Goal: Task Accomplishment & Management: Use online tool/utility

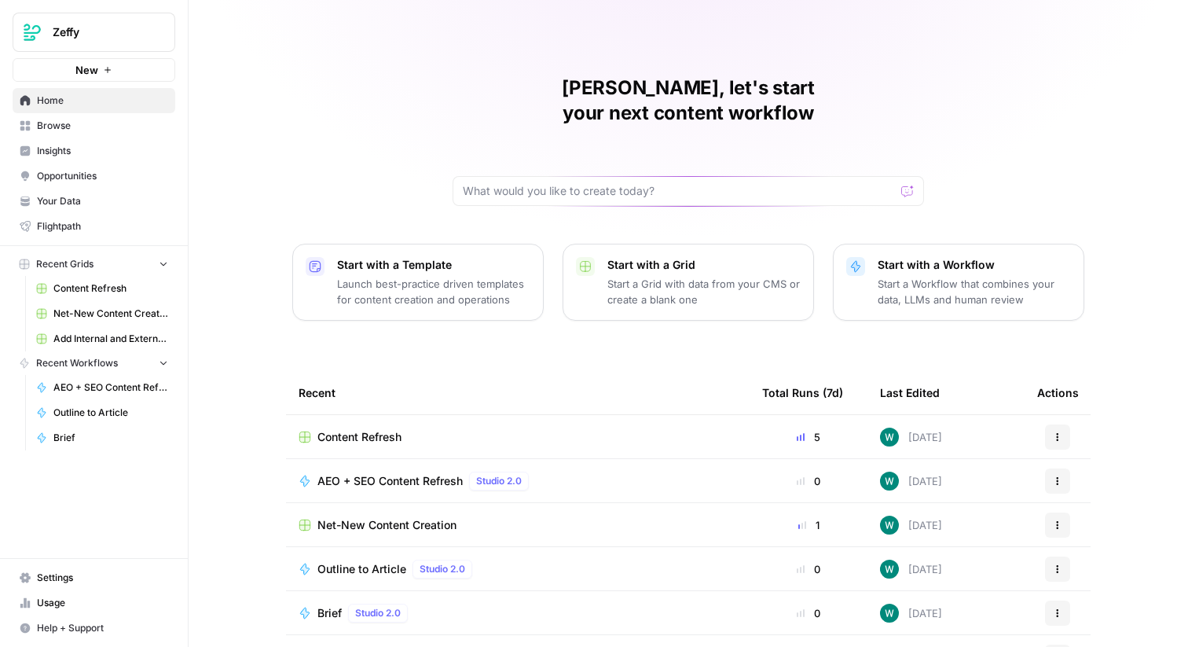
click at [115, 211] on link "Your Data" at bounding box center [94, 201] width 163 height 25
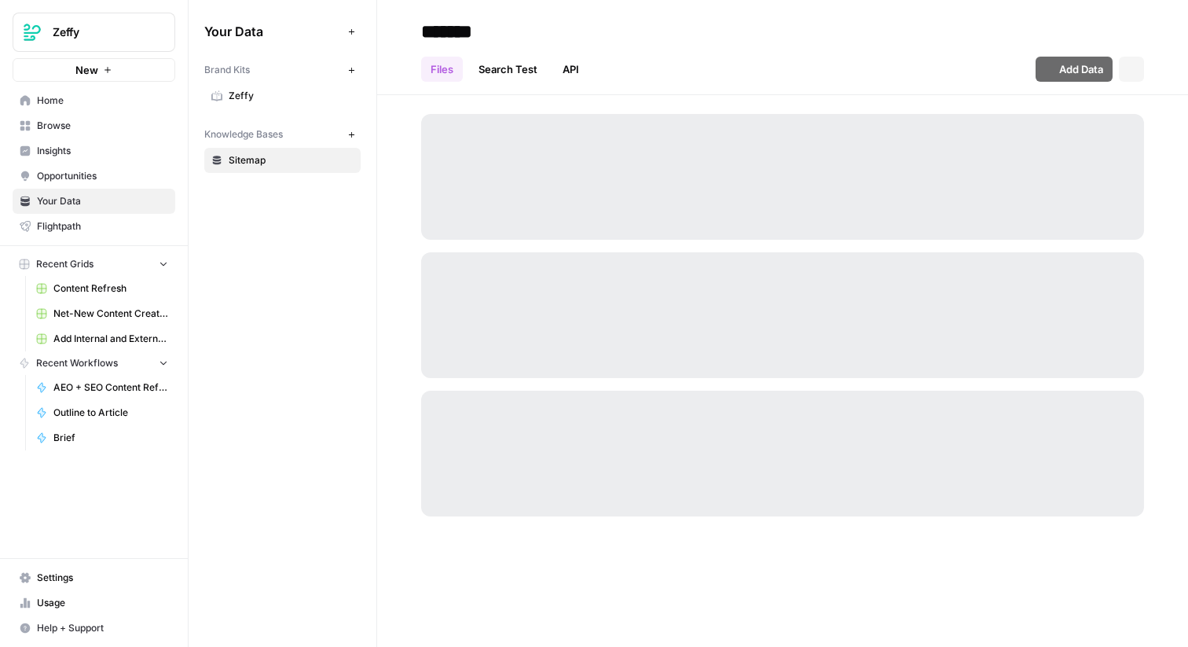
click at [123, 232] on span "Flightpath" at bounding box center [102, 226] width 131 height 14
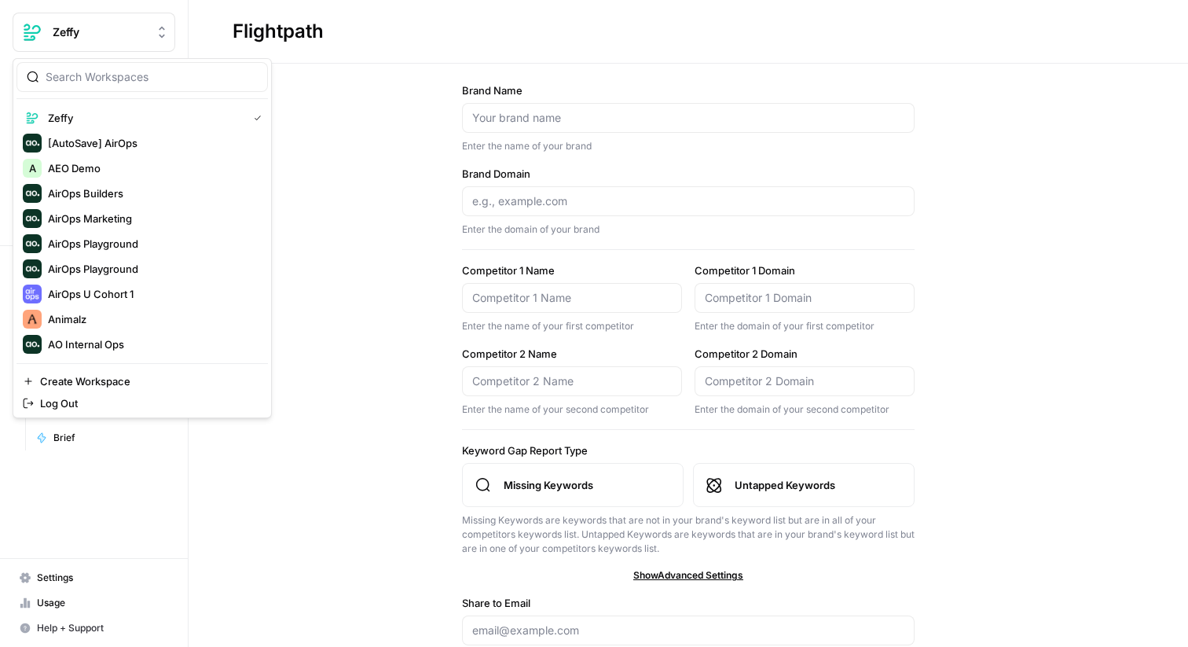
click at [156, 39] on button "Zeffy" at bounding box center [94, 32] width 163 height 39
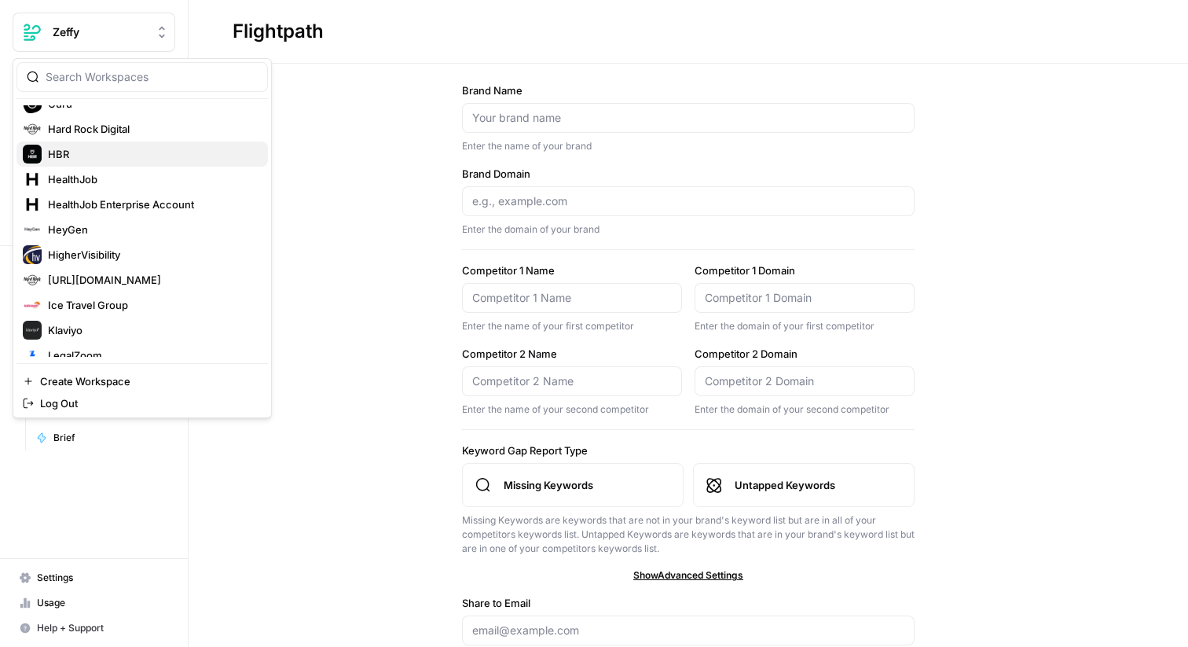
scroll to position [615, 0]
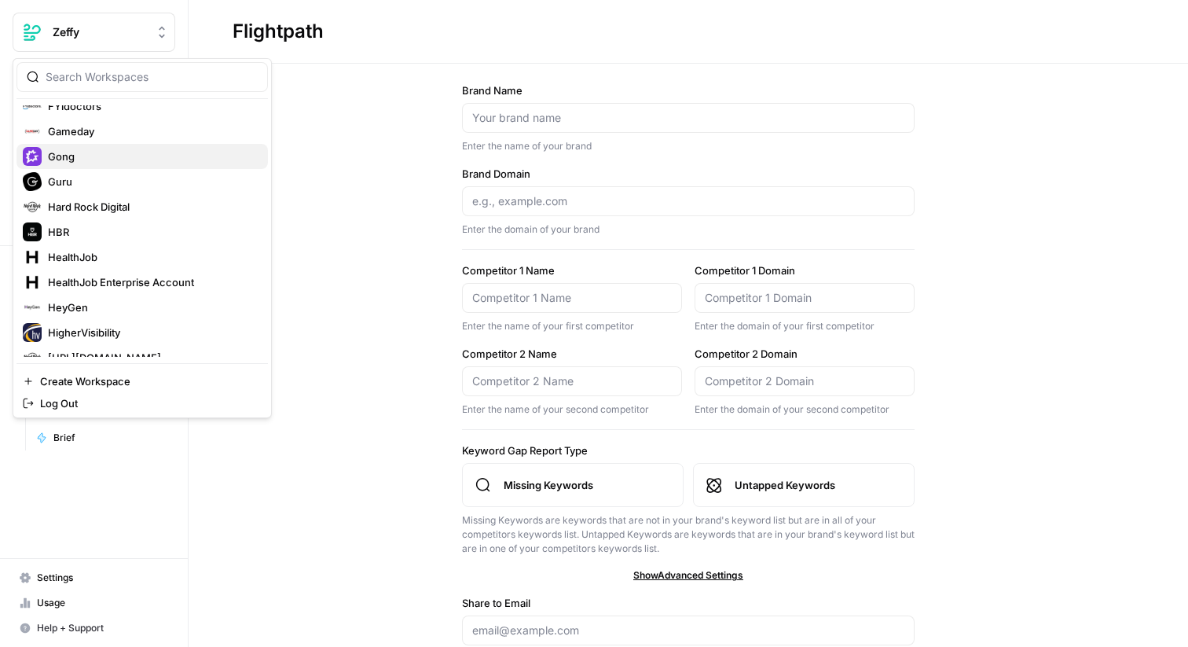
click at [79, 166] on button "Gong" at bounding box center [143, 156] width 252 height 25
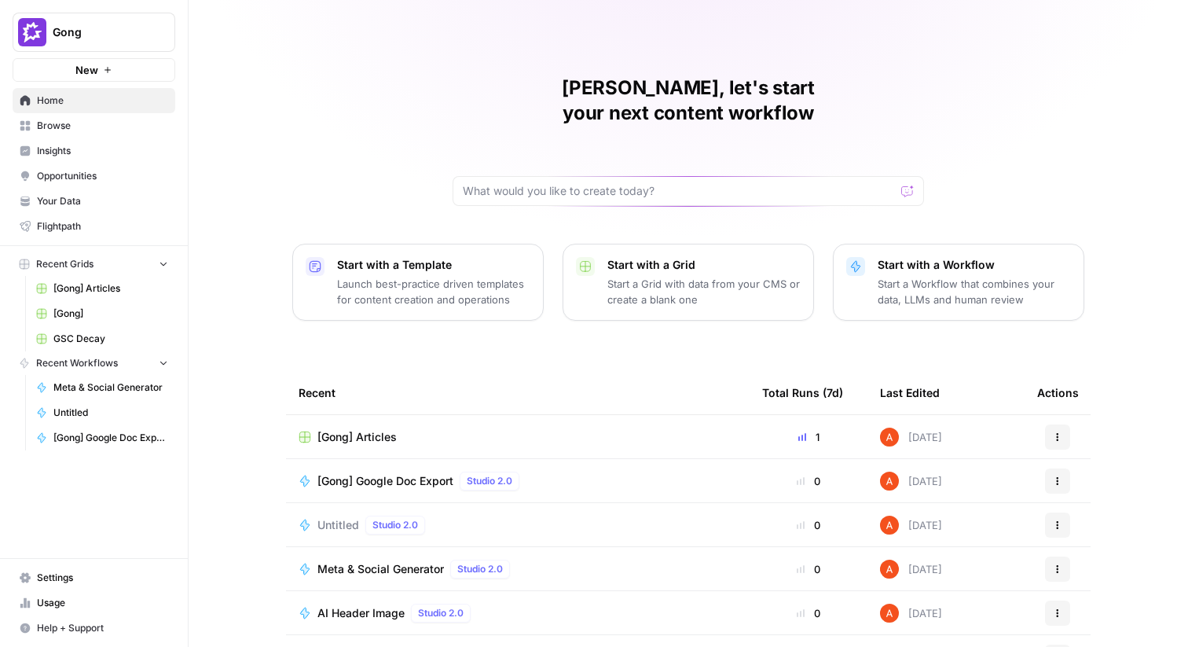
click at [96, 152] on span "Insights" at bounding box center [102, 151] width 131 height 14
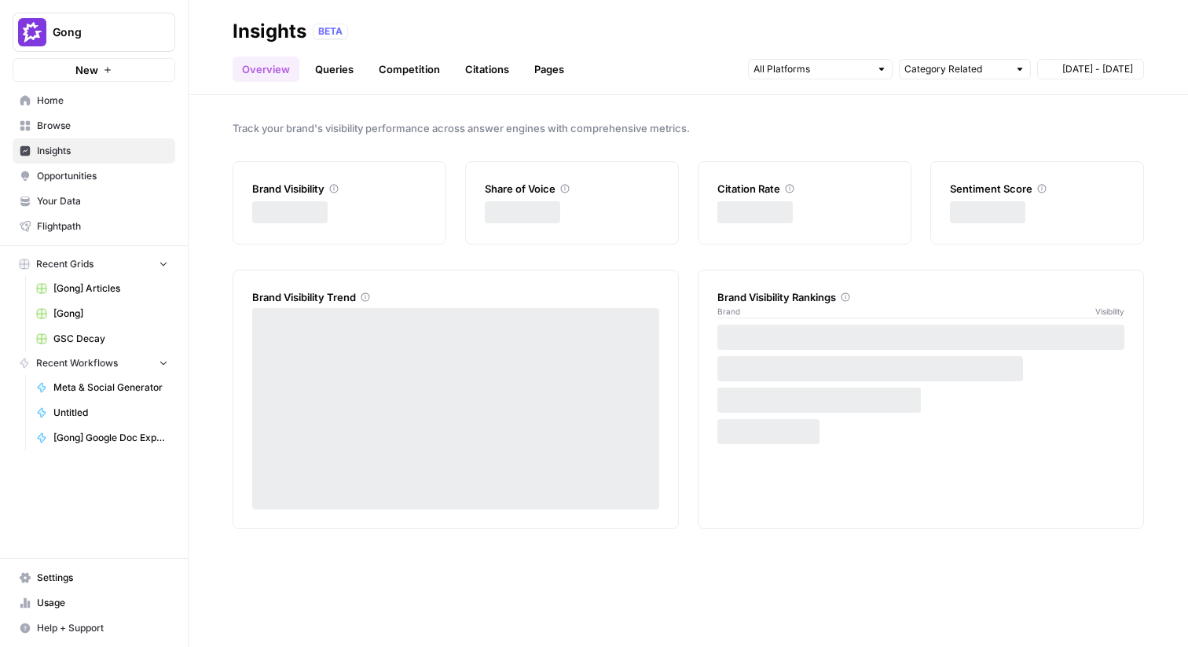
click at [83, 130] on span "Browse" at bounding box center [102, 126] width 131 height 14
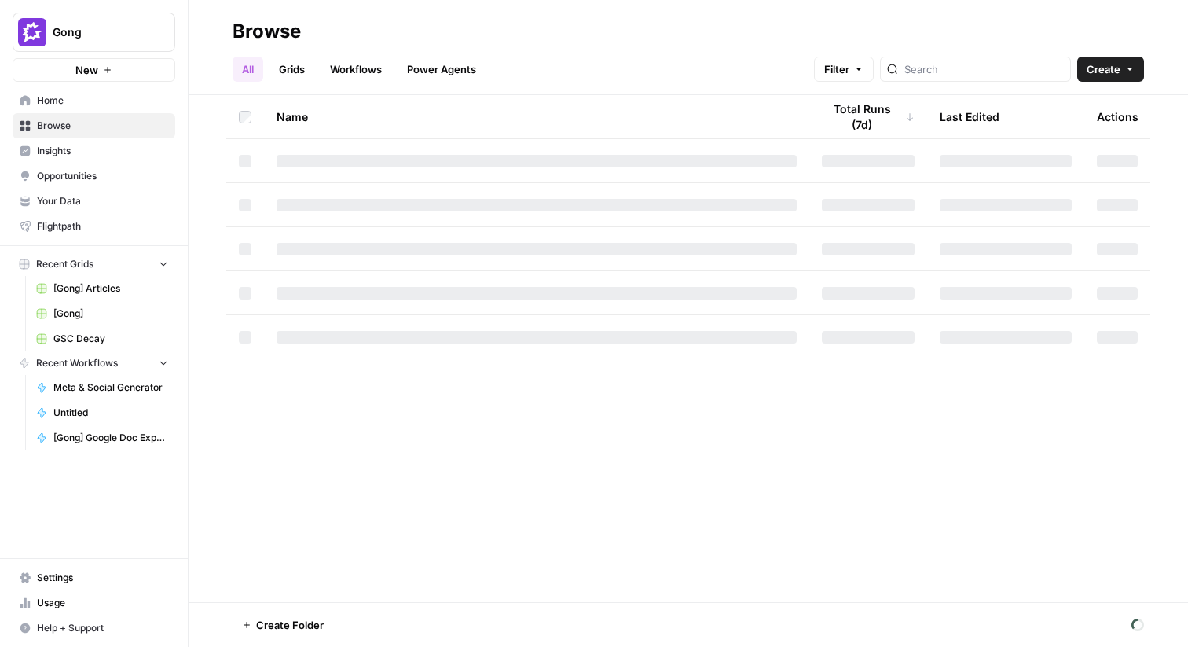
click at [303, 63] on link "Grids" at bounding box center [292, 69] width 45 height 25
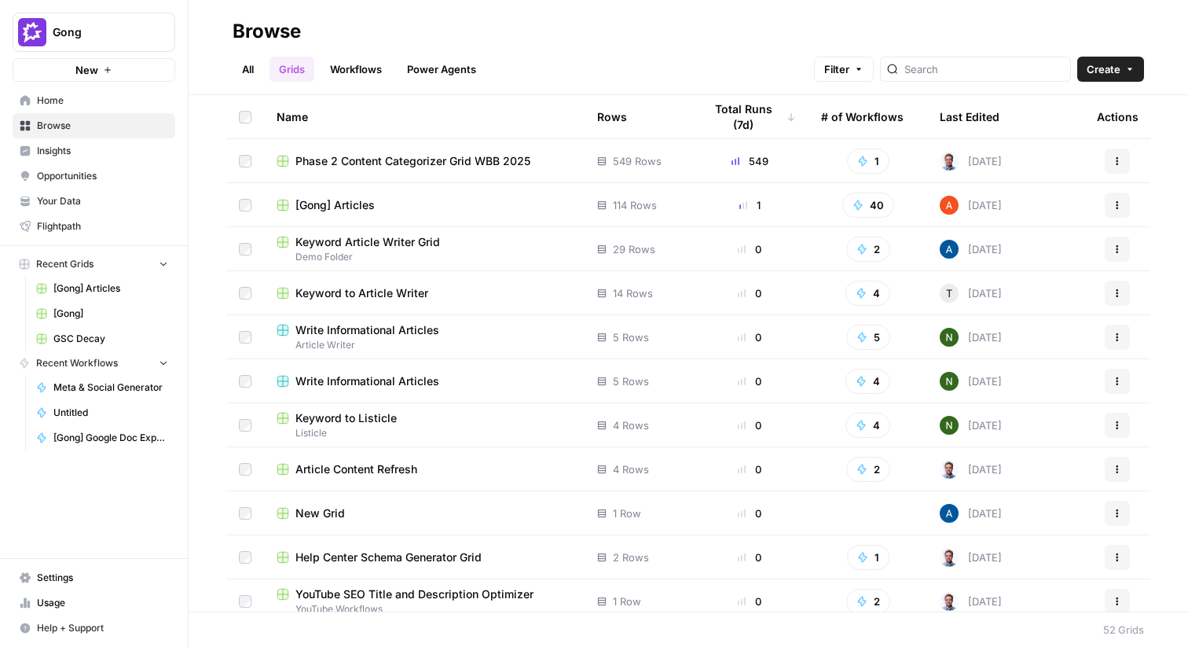
click at [355, 65] on link "Workflows" at bounding box center [356, 69] width 71 height 25
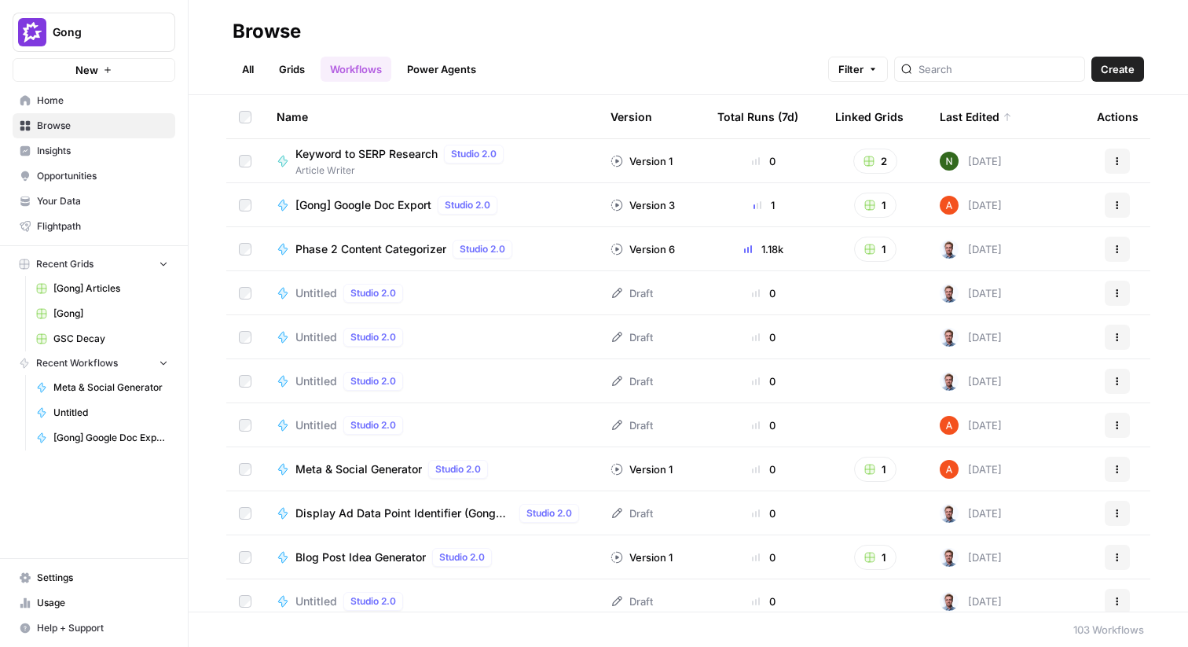
click at [265, 71] on ul "All Grids Workflows Power Agents" at bounding box center [359, 69] width 253 height 25
click at [290, 68] on link "Grids" at bounding box center [292, 69] width 45 height 25
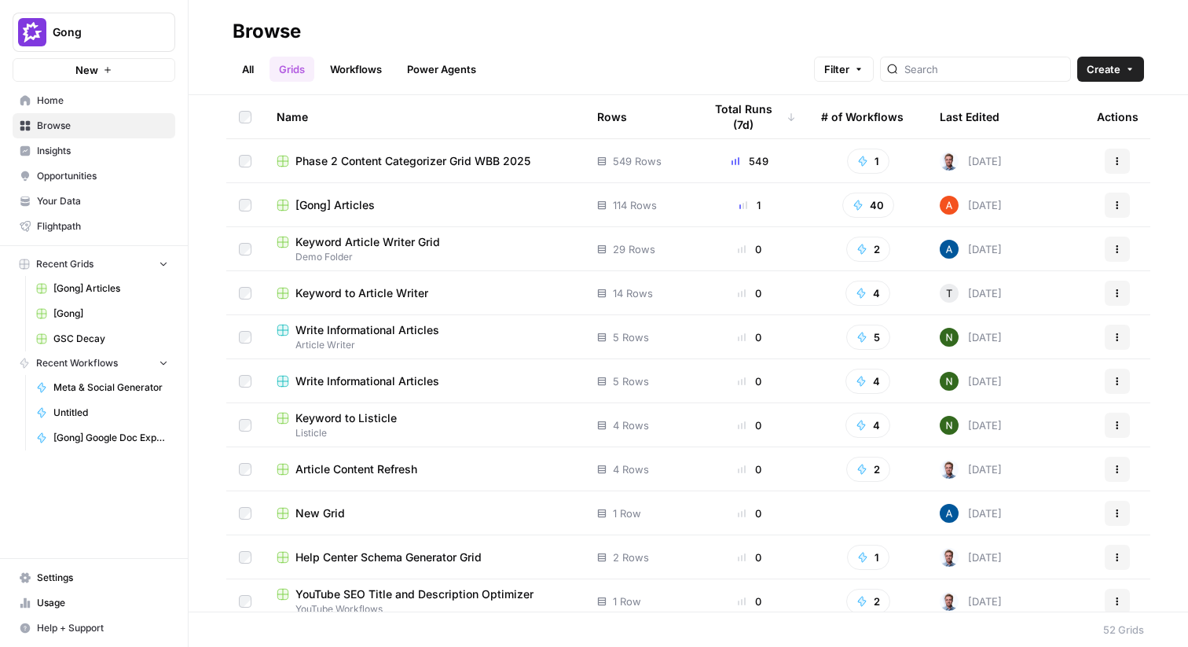
click at [82, 90] on link "Home" at bounding box center [94, 100] width 163 height 25
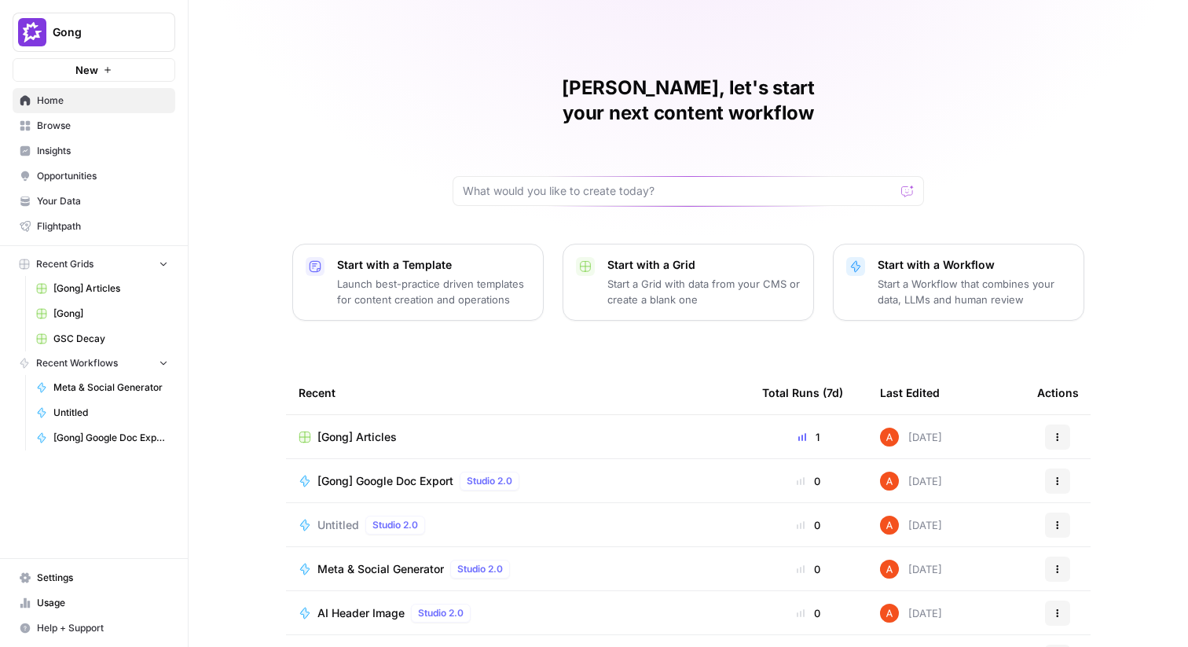
click at [120, 130] on span "Browse" at bounding box center [102, 126] width 131 height 14
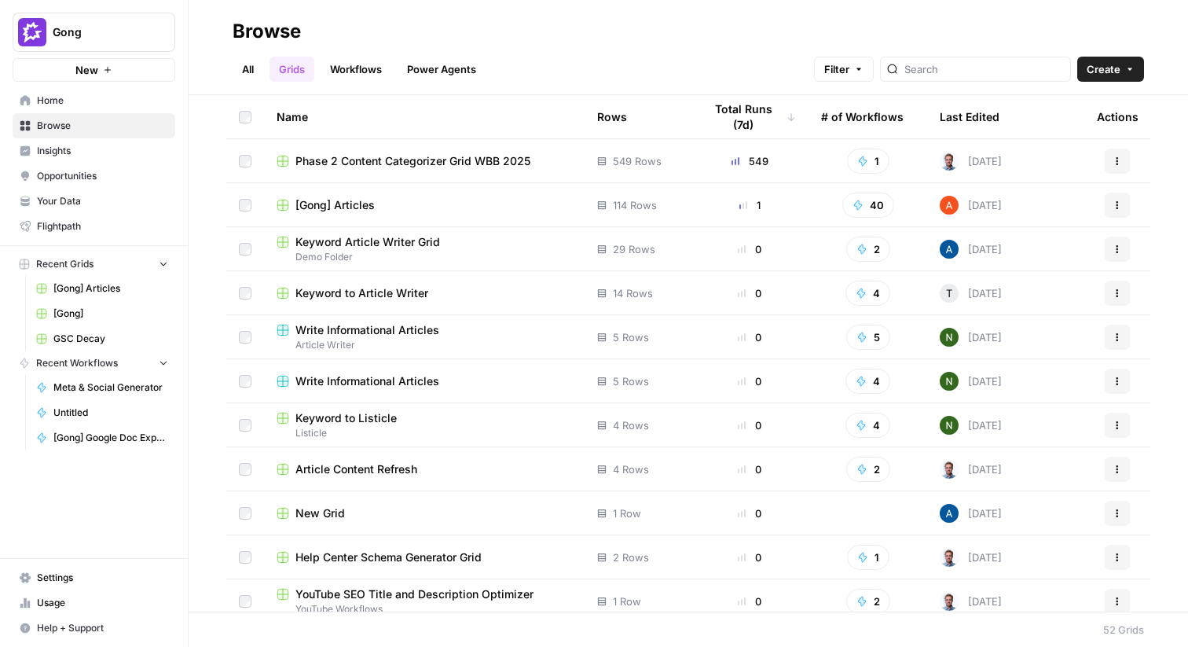
click at [124, 157] on span "Insights" at bounding box center [102, 151] width 131 height 14
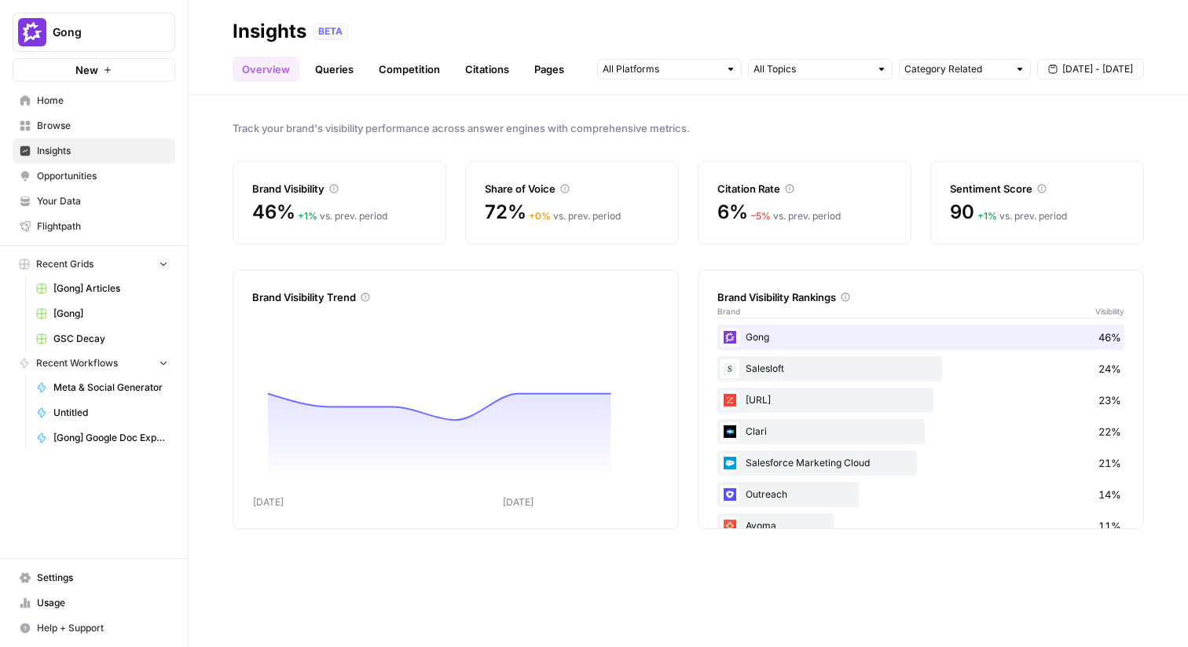
click at [123, 132] on span "Browse" at bounding box center [102, 126] width 131 height 14
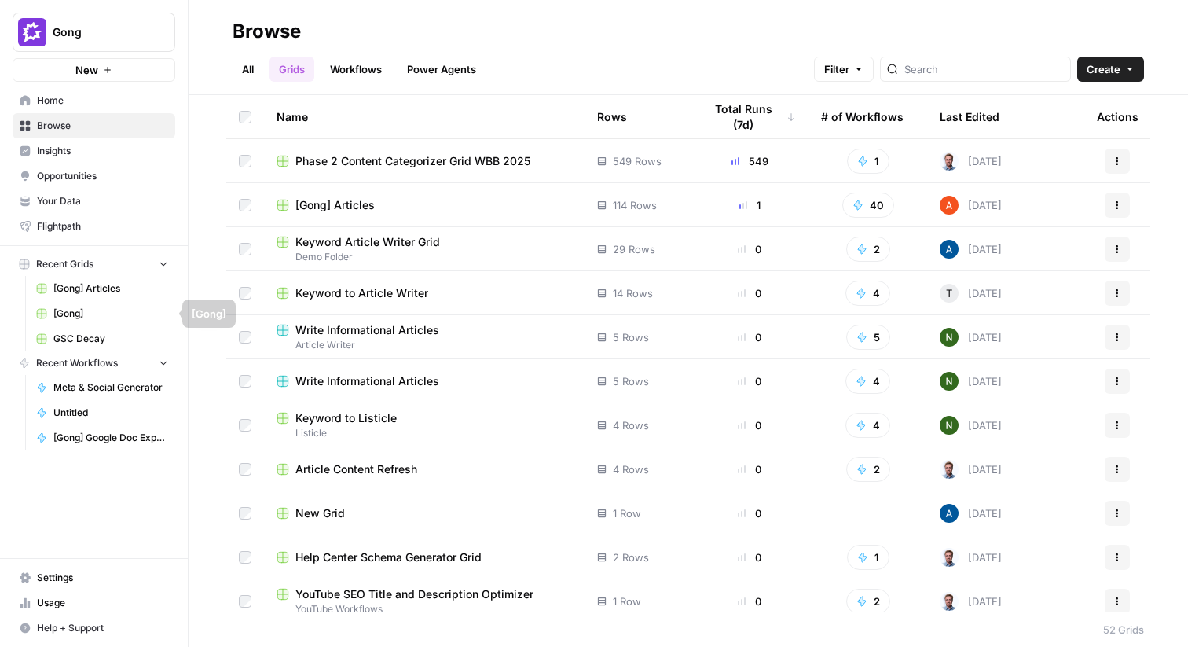
click at [133, 310] on span "[Gong]" at bounding box center [110, 314] width 115 height 14
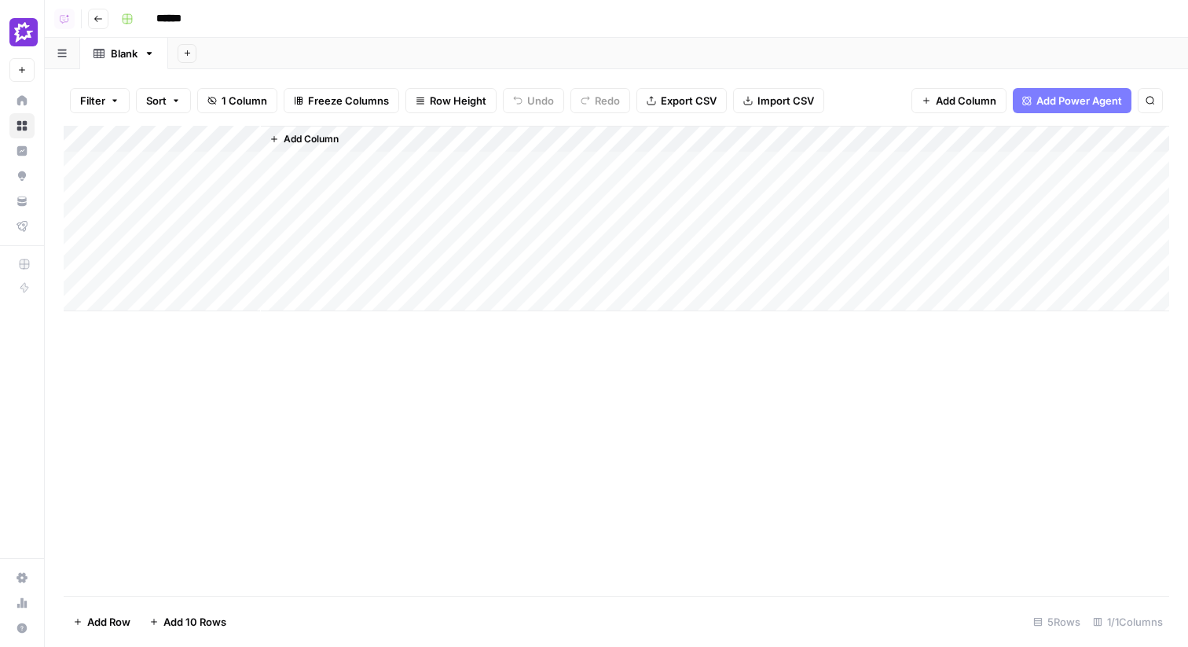
click at [97, 30] on header "Copilot Go back ******" at bounding box center [617, 19] width 1144 height 38
click at [96, 19] on icon "button" at bounding box center [98, 18] width 9 height 9
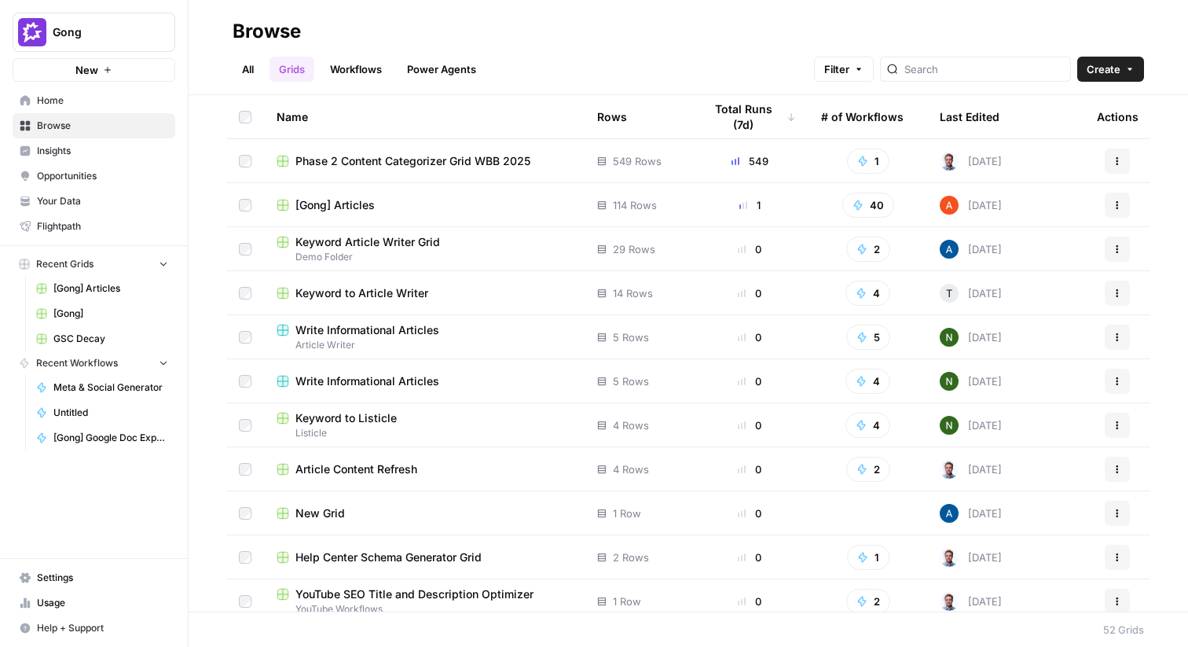
click at [82, 341] on span "GSC Decay" at bounding box center [110, 339] width 115 height 14
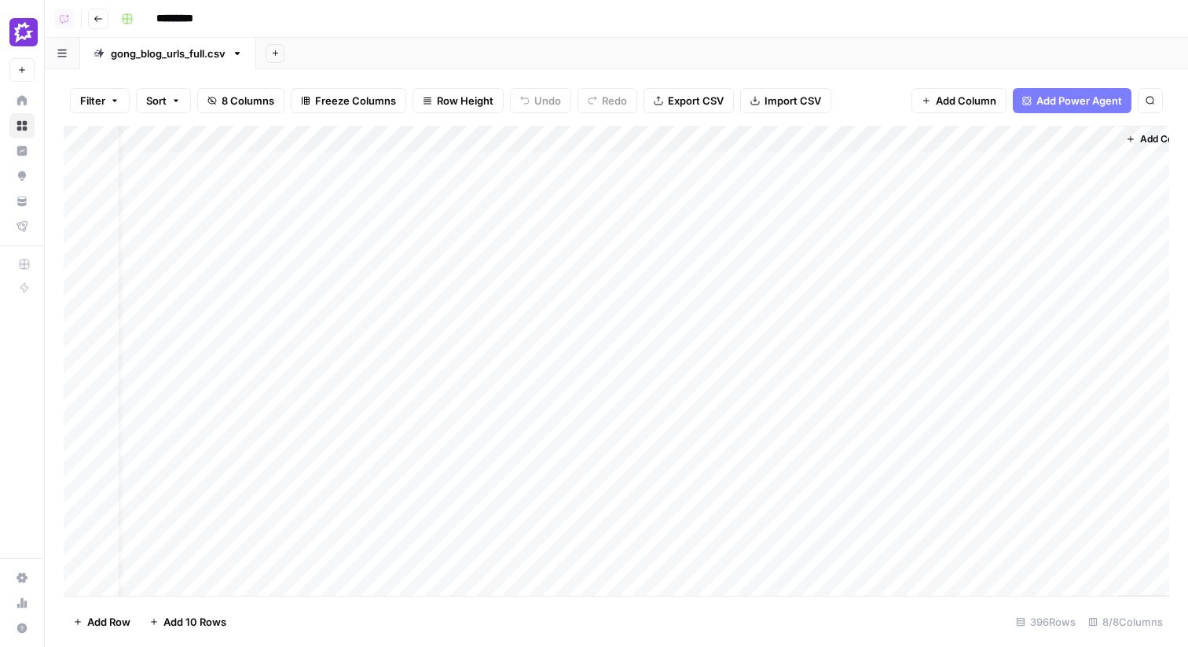
scroll to position [0, 35]
click at [876, 138] on div "Add Column" at bounding box center [617, 361] width 1106 height 470
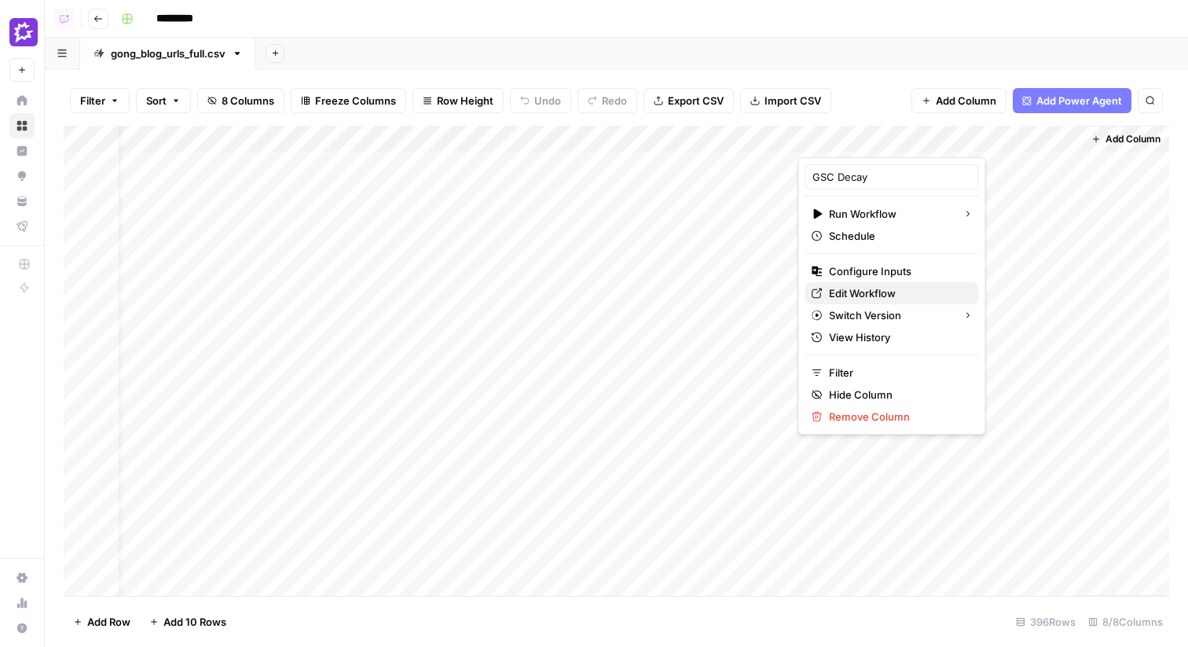
click at [865, 295] on span "Edit Workflow" at bounding box center [898, 293] width 138 height 16
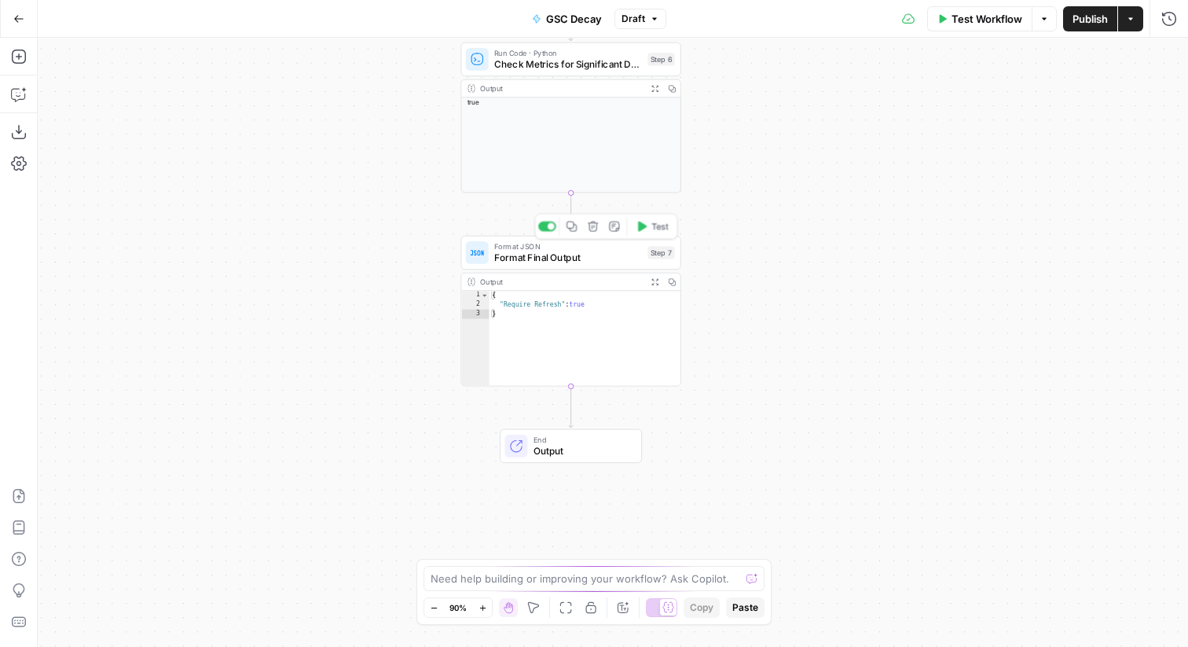
click at [624, 255] on span "Format Final Output" at bounding box center [568, 258] width 148 height 14
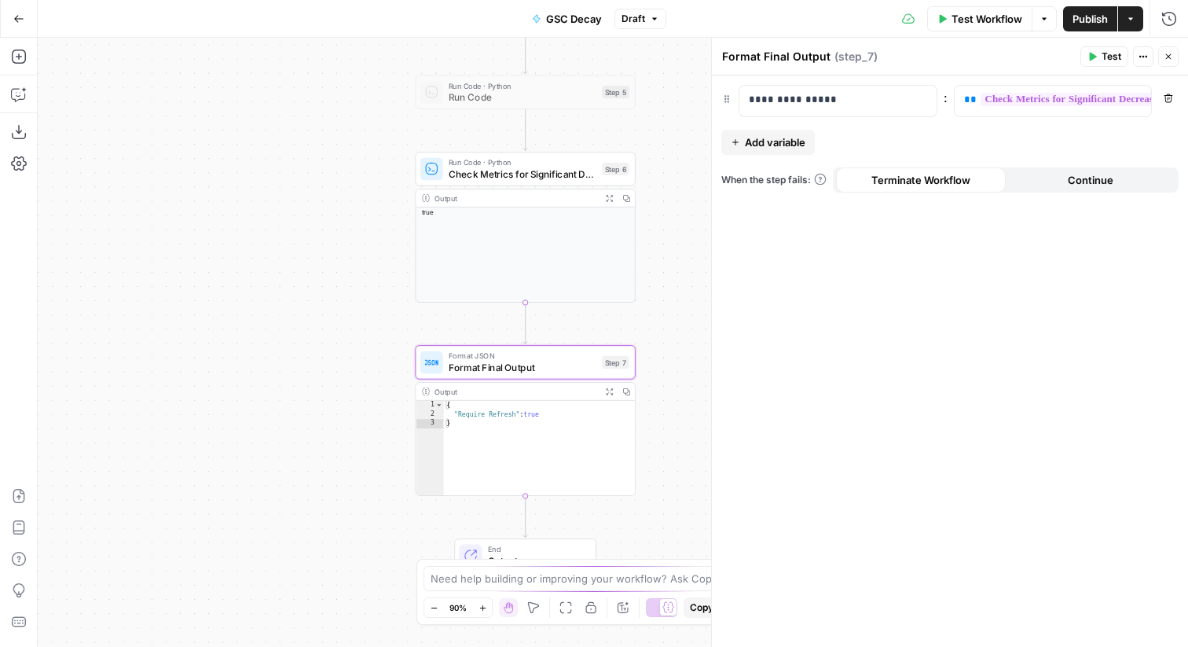
click at [609, 167] on div "Step 6" at bounding box center [615, 169] width 27 height 13
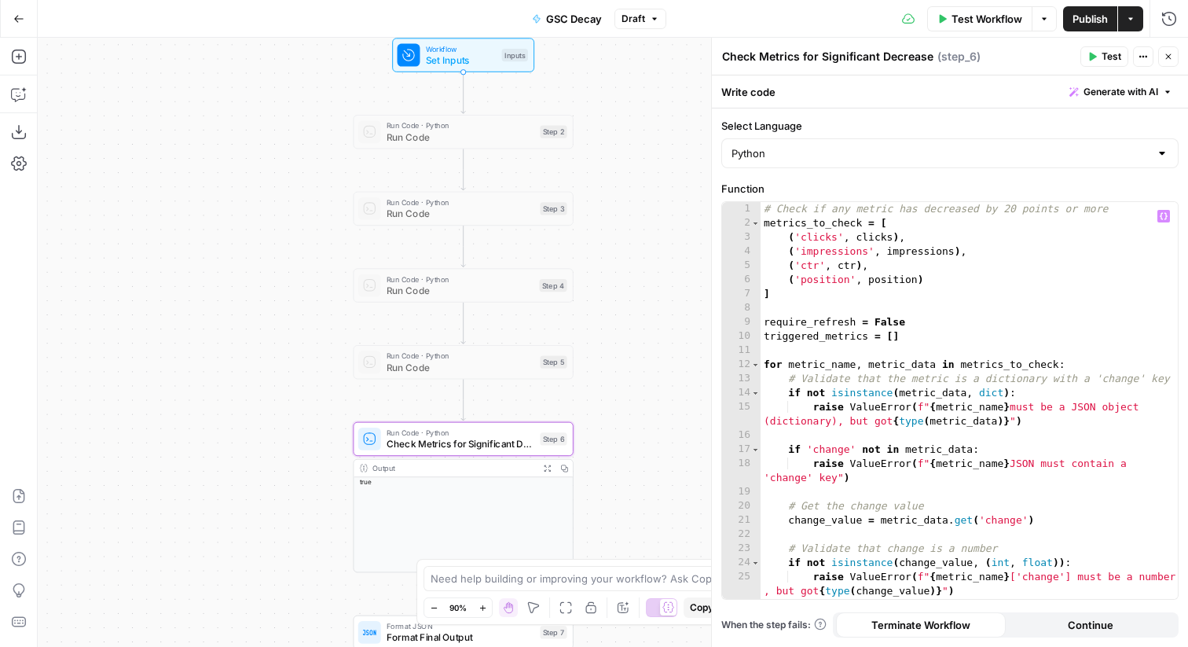
scroll to position [211, 0]
